Goal: Transaction & Acquisition: Purchase product/service

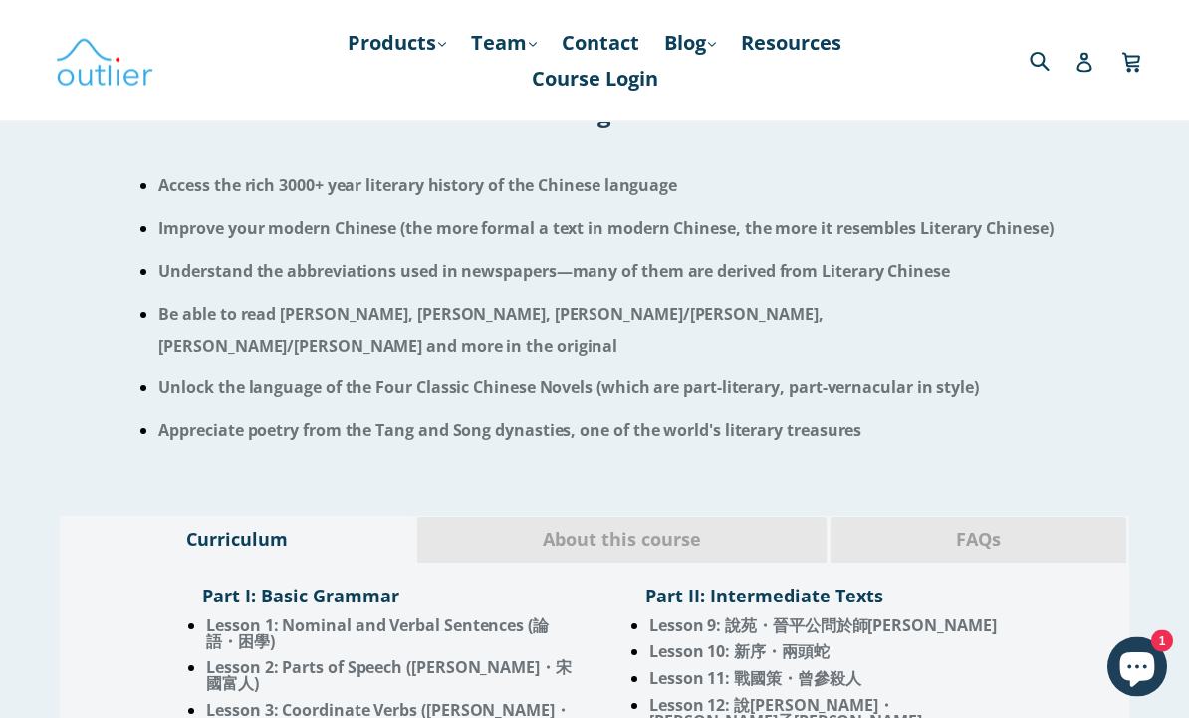
scroll to position [1315, 0]
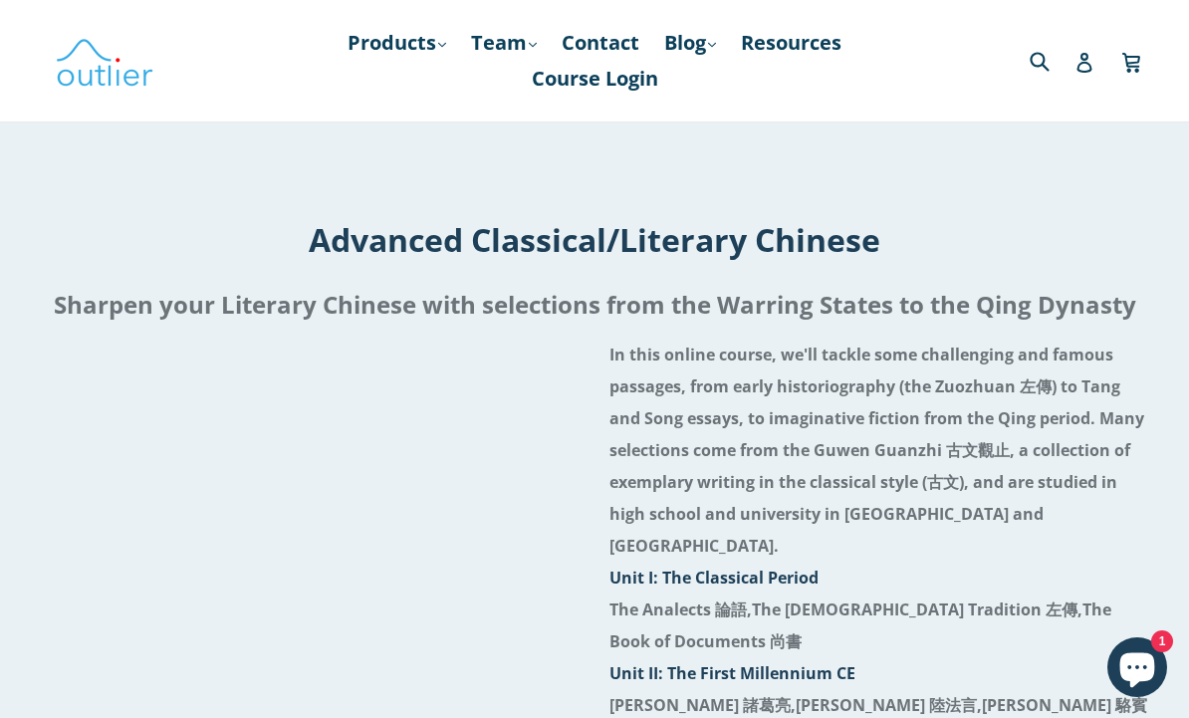
click at [412, 48] on link "Products .cls-1{fill:#231f20} expand" at bounding box center [397, 43] width 118 height 36
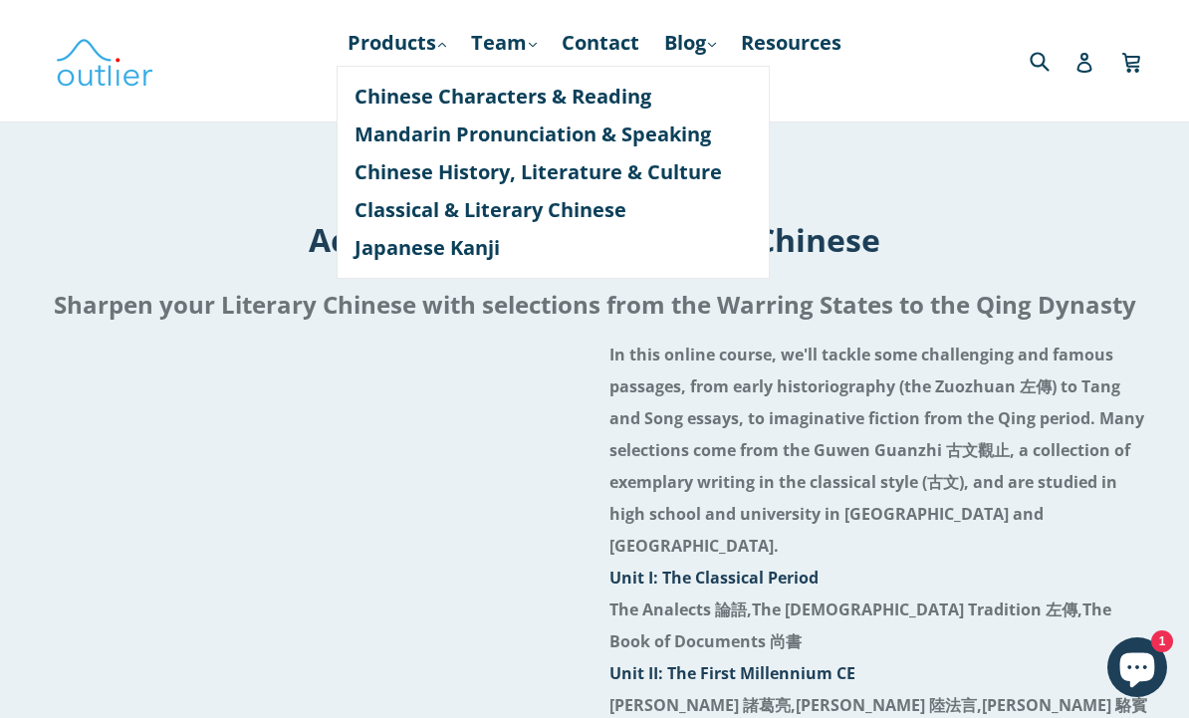
click at [578, 211] on link "Classical & Literary Chinese" at bounding box center [552, 210] width 397 height 38
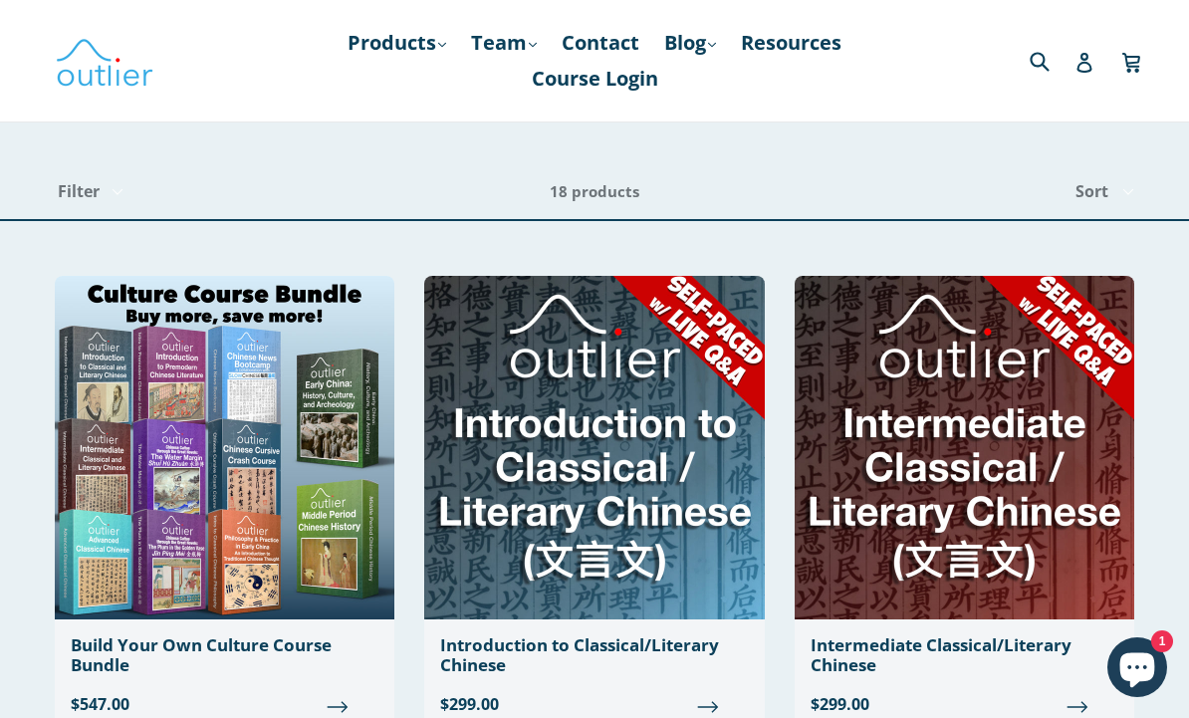
click at [425, 42] on link "Products .cls-1{fill:#231f20} expand" at bounding box center [397, 43] width 118 height 36
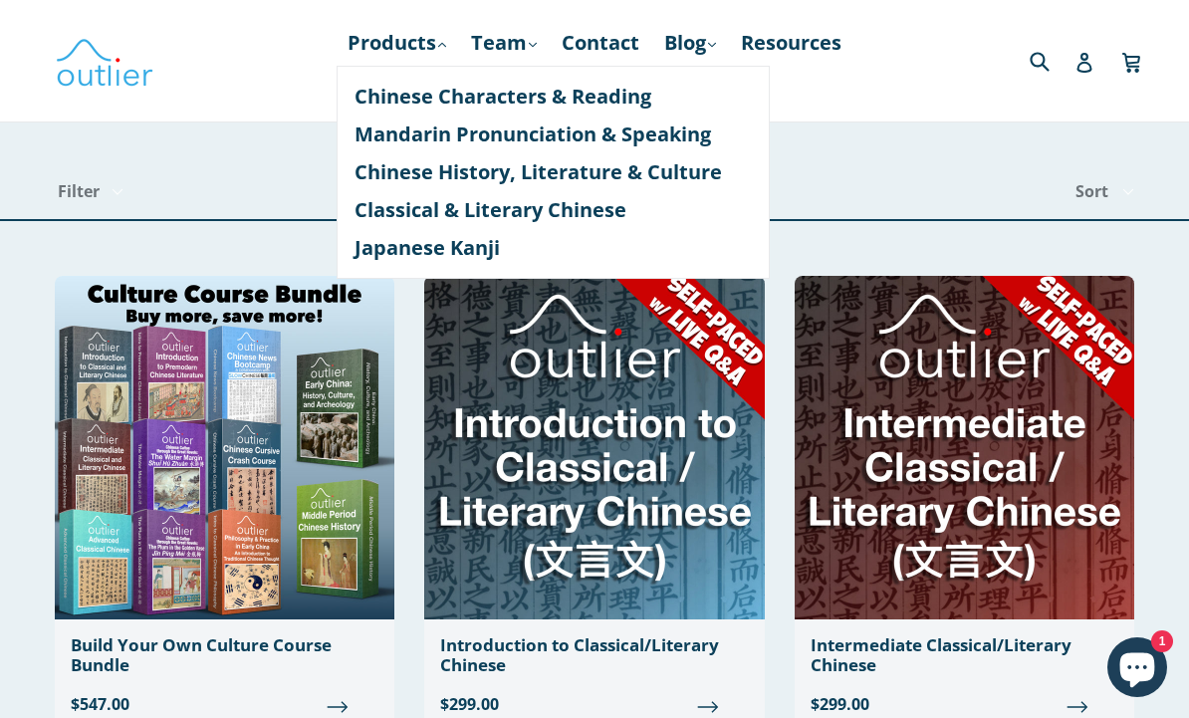
click at [527, 177] on link "Chinese History, Literature & Culture" at bounding box center [552, 172] width 397 height 38
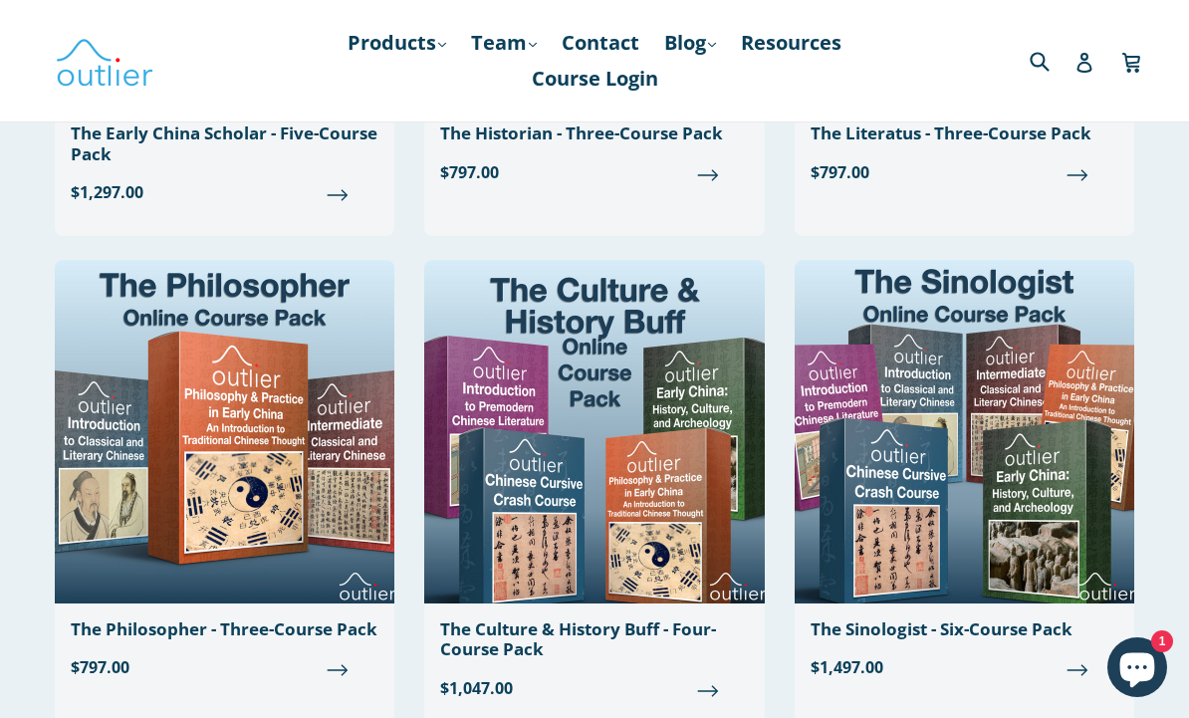
scroll to position [2493, 0]
click at [513, 48] on link "Team .cls-1{fill:#231f20} expand" at bounding box center [504, 43] width 86 height 36
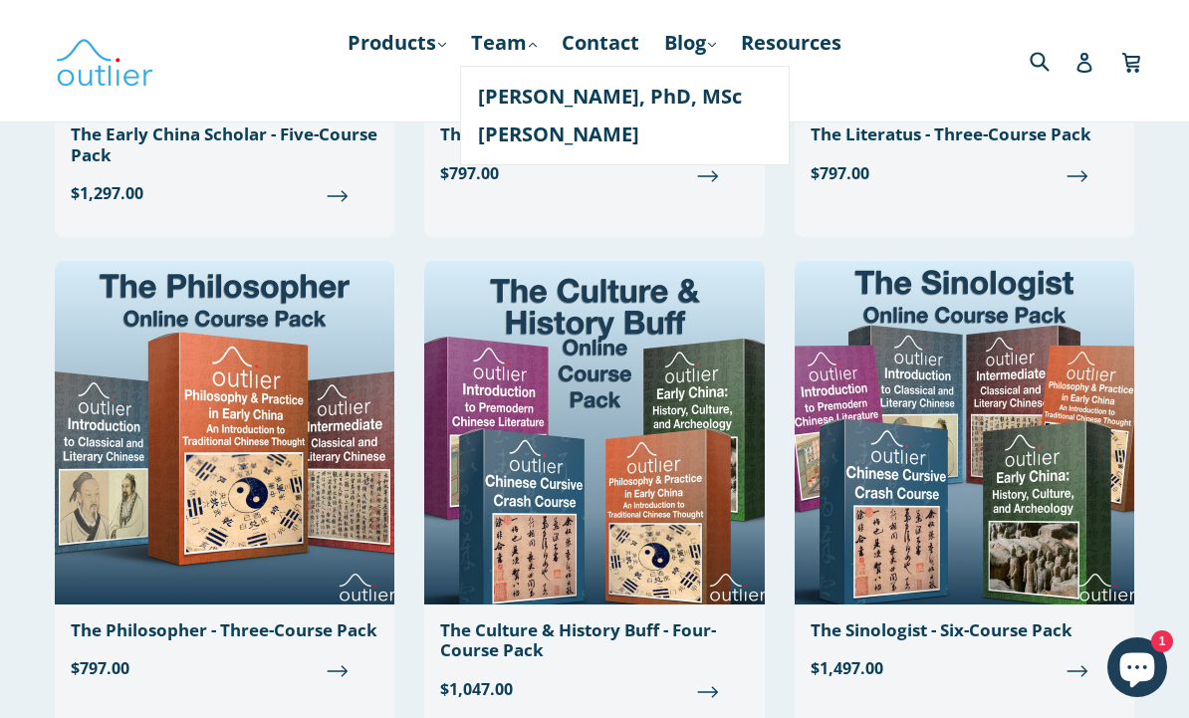
click at [111, 61] on img at bounding box center [105, 61] width 100 height 58
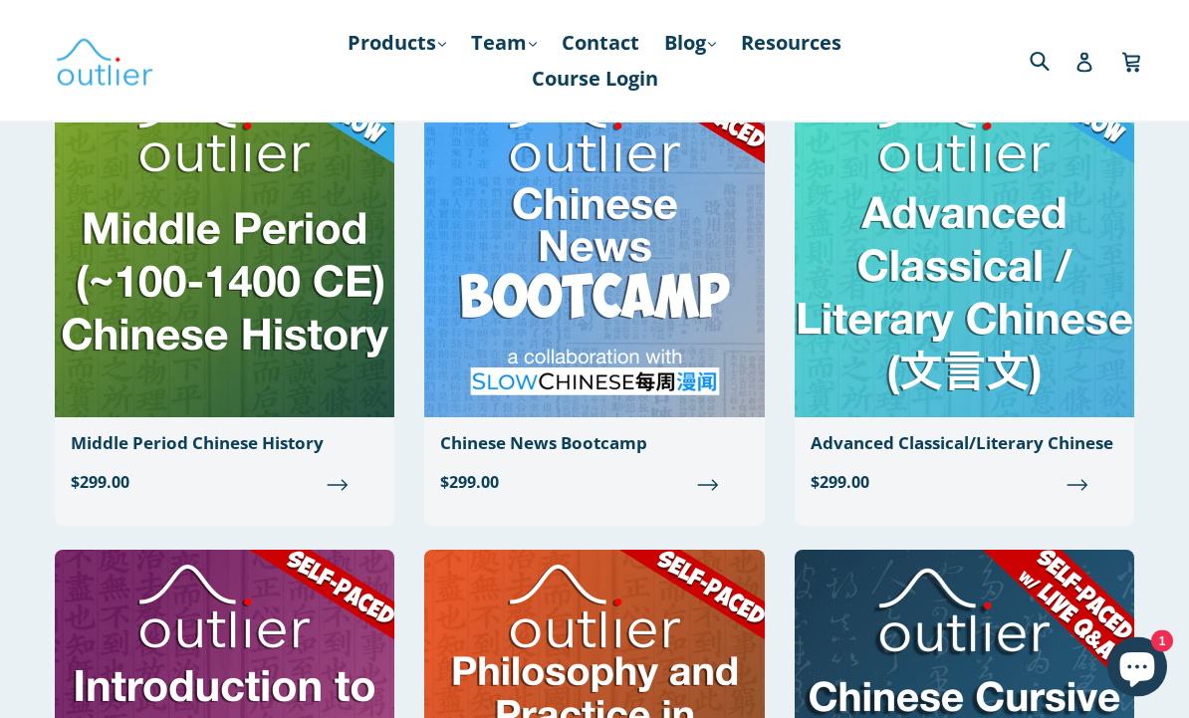
scroll to position [715, 0]
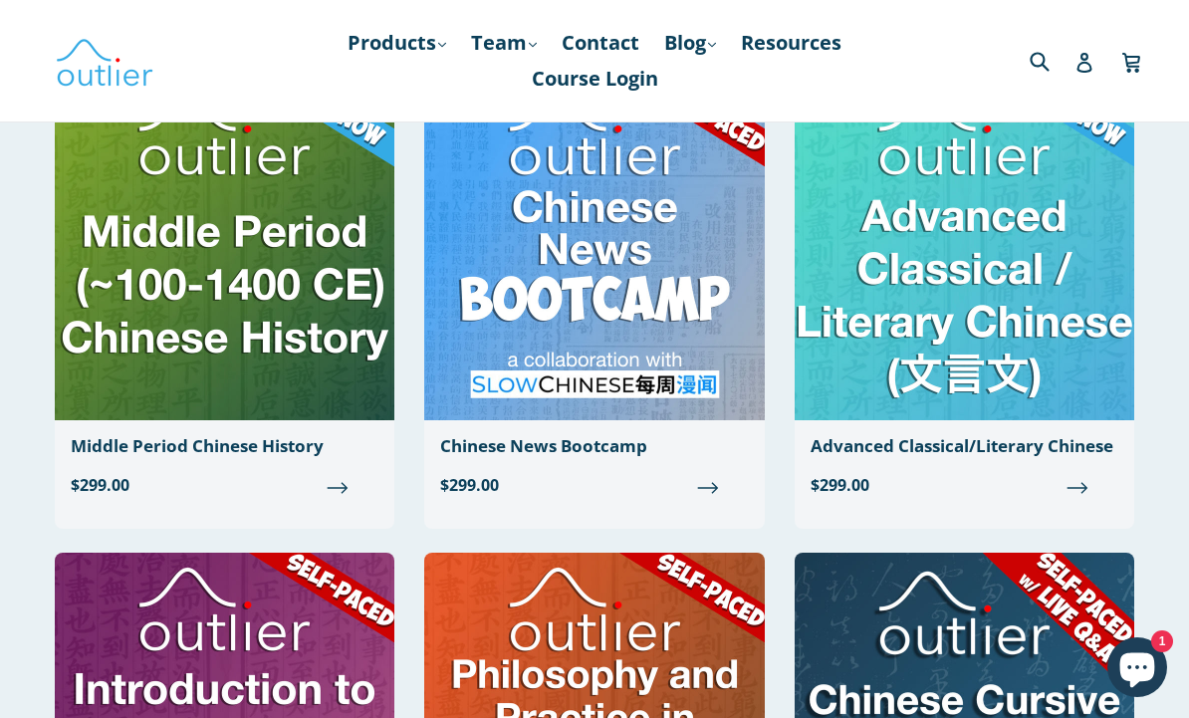
click at [122, 438] on div "Middle Period Chinese History" at bounding box center [225, 446] width 308 height 20
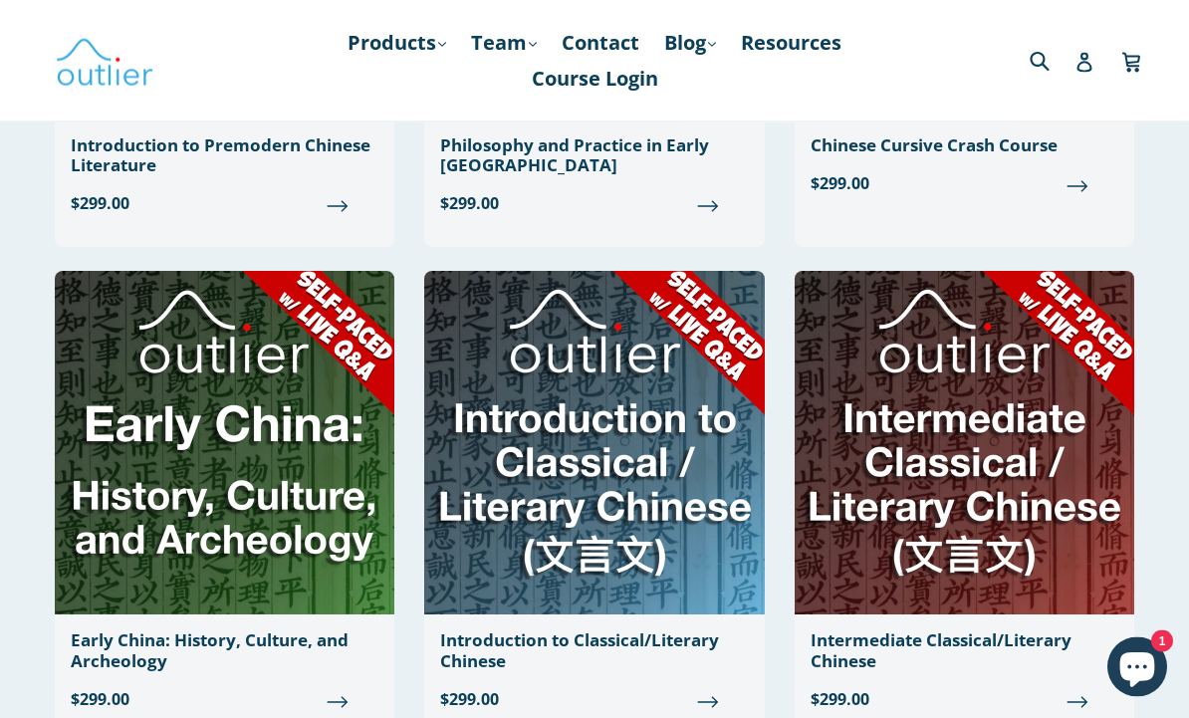
scroll to position [1492, 0]
click at [130, 507] on img at bounding box center [225, 443] width 340 height 344
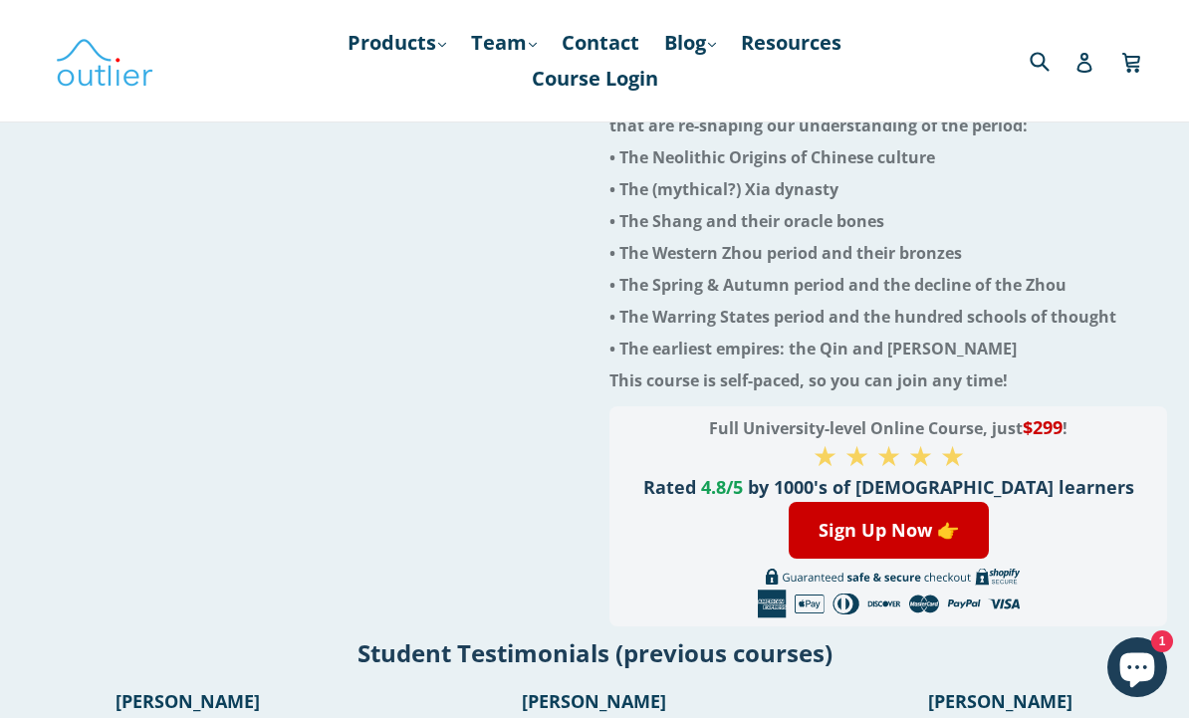
scroll to position [334, 0]
click at [903, 503] on link "Sign Up Now 👉" at bounding box center [889, 531] width 200 height 57
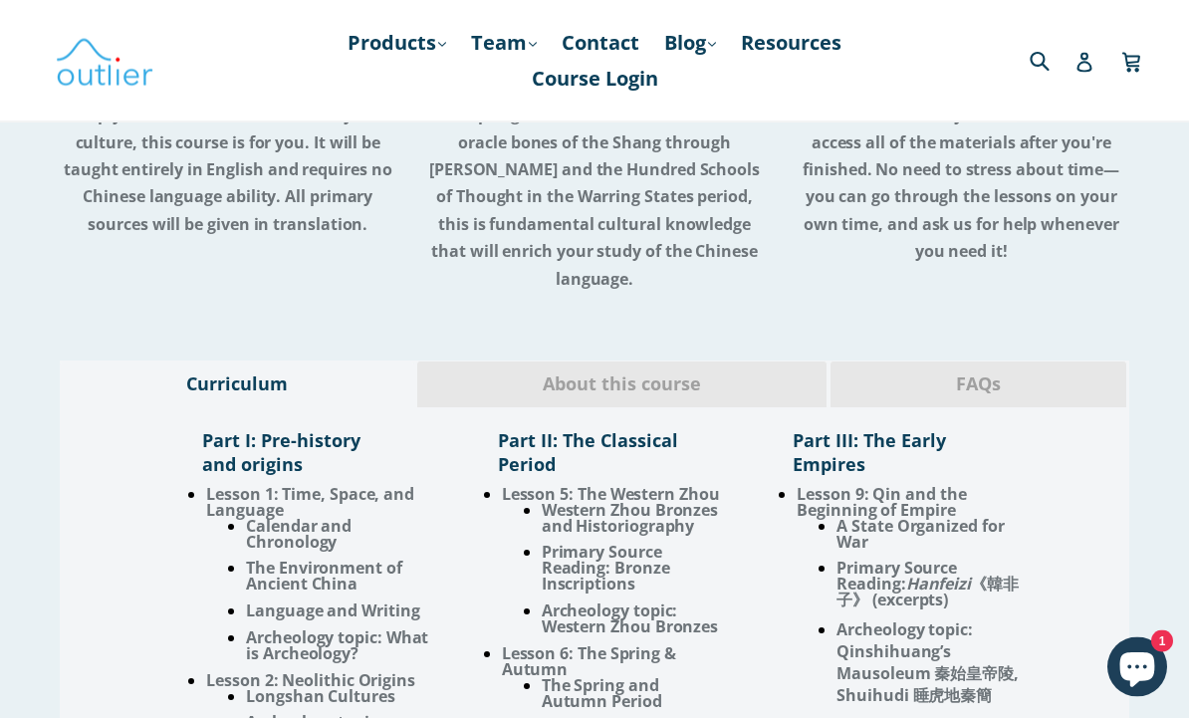
scroll to position [1702, 0]
click at [647, 371] on span "About this course" at bounding box center [621, 384] width 379 height 26
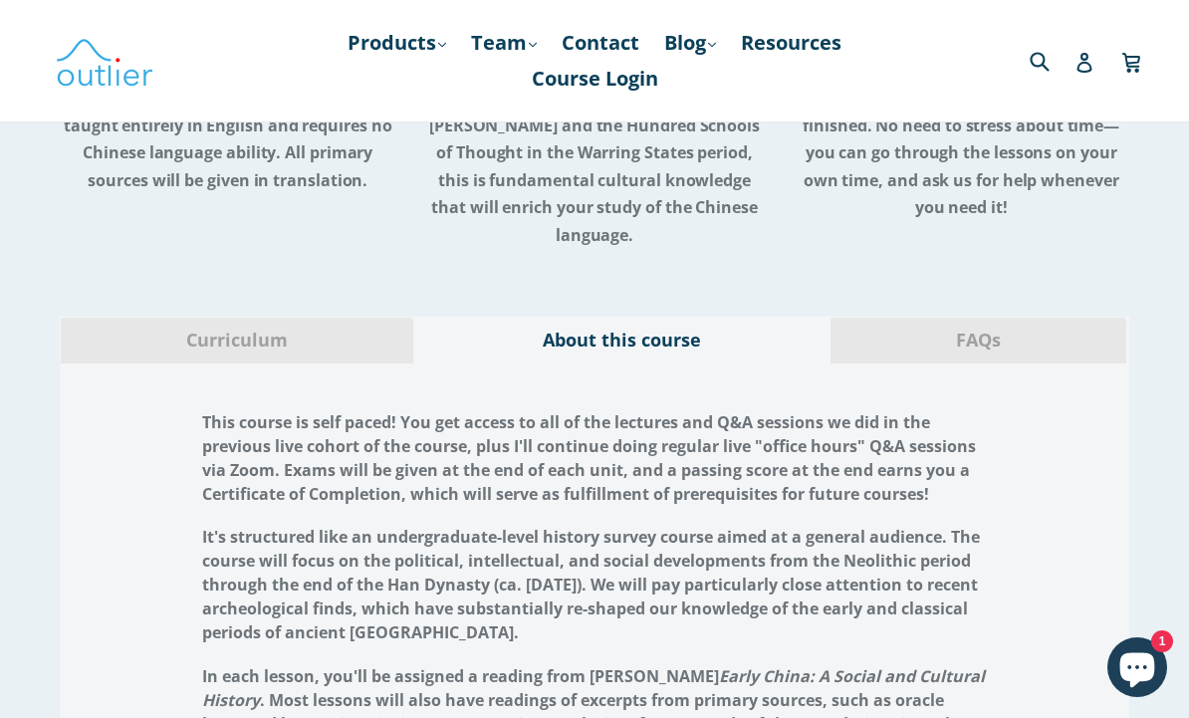
scroll to position [1758, 0]
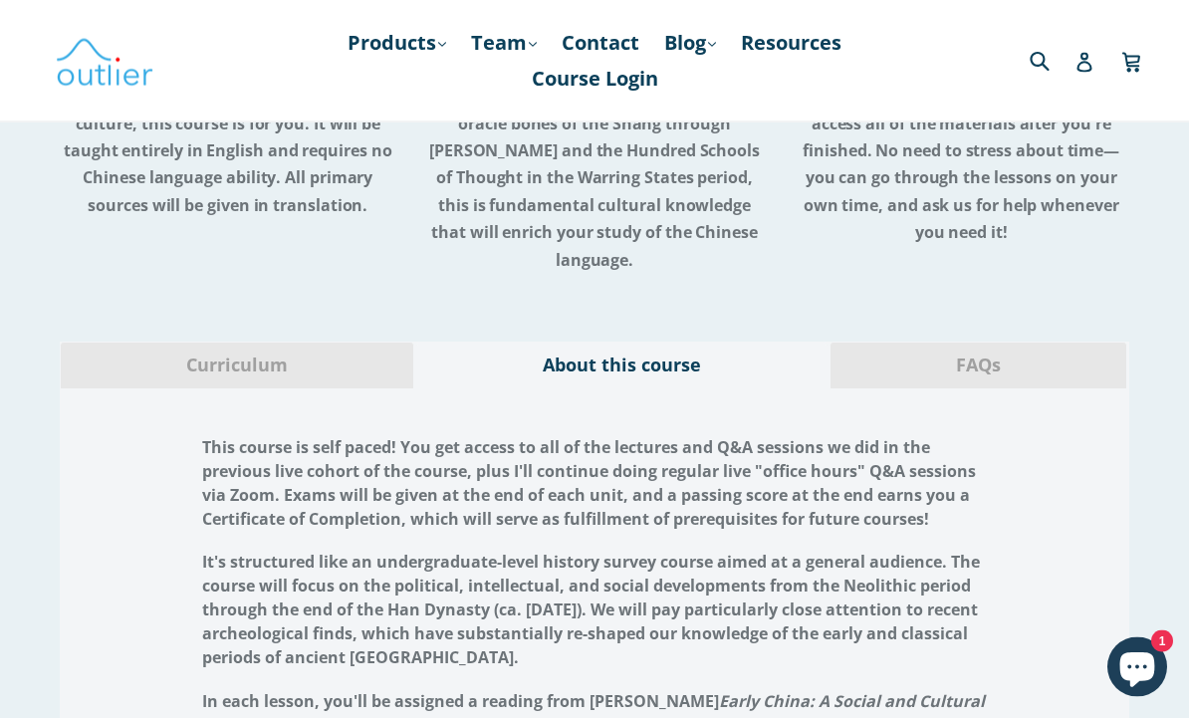
click at [979, 353] on span "FAQs" at bounding box center [978, 366] width 266 height 26
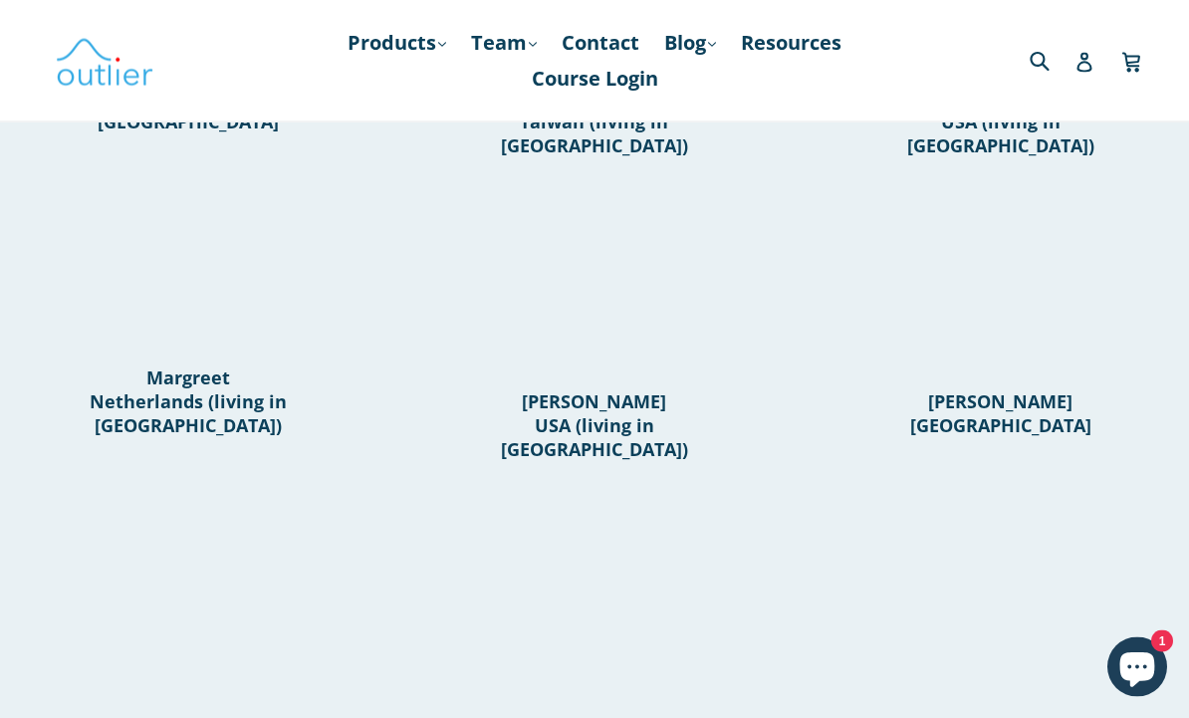
scroll to position [906, 0]
